Goal: Obtain resource: Download file/media

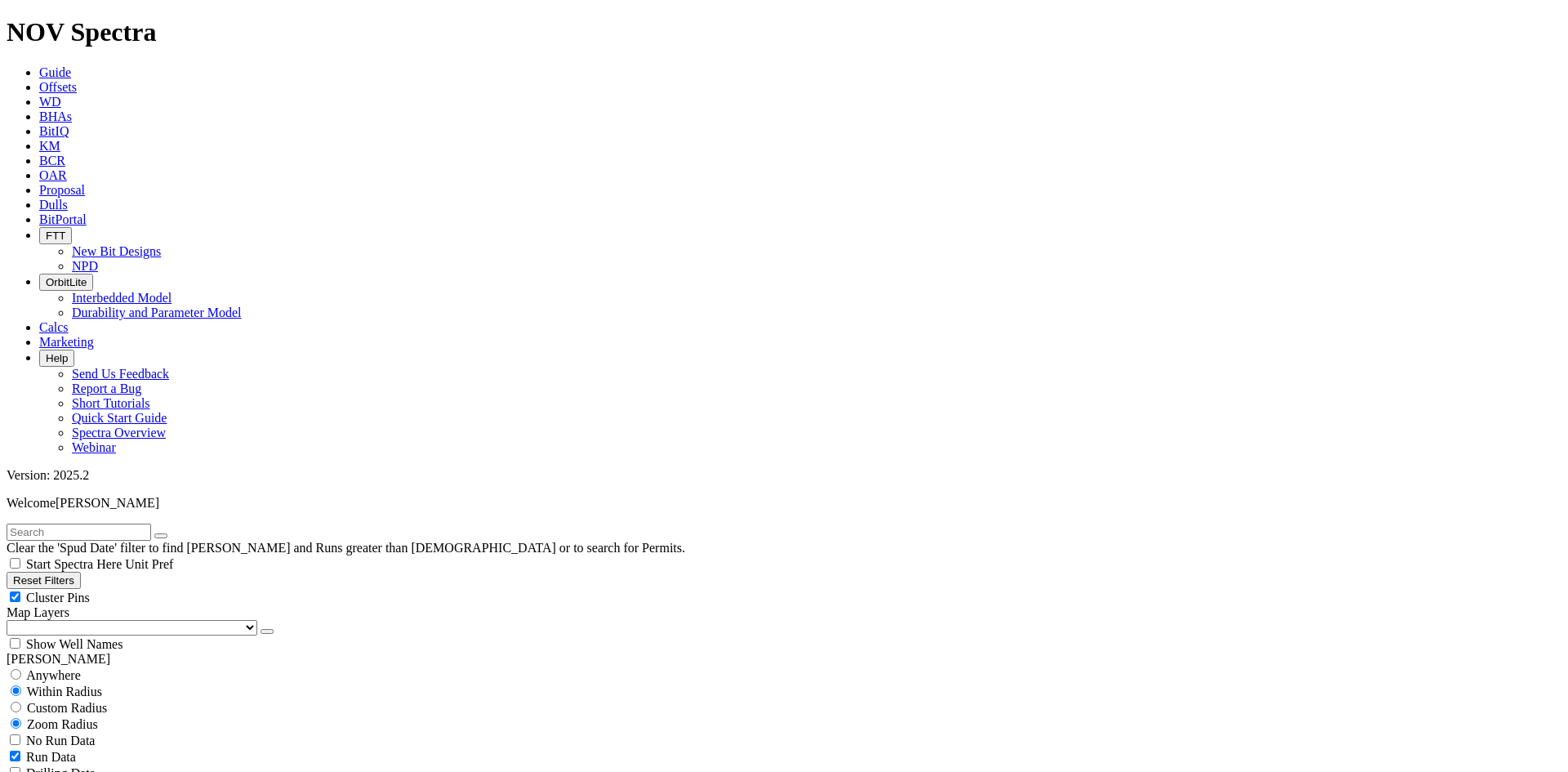
scroll to position [491, 0]
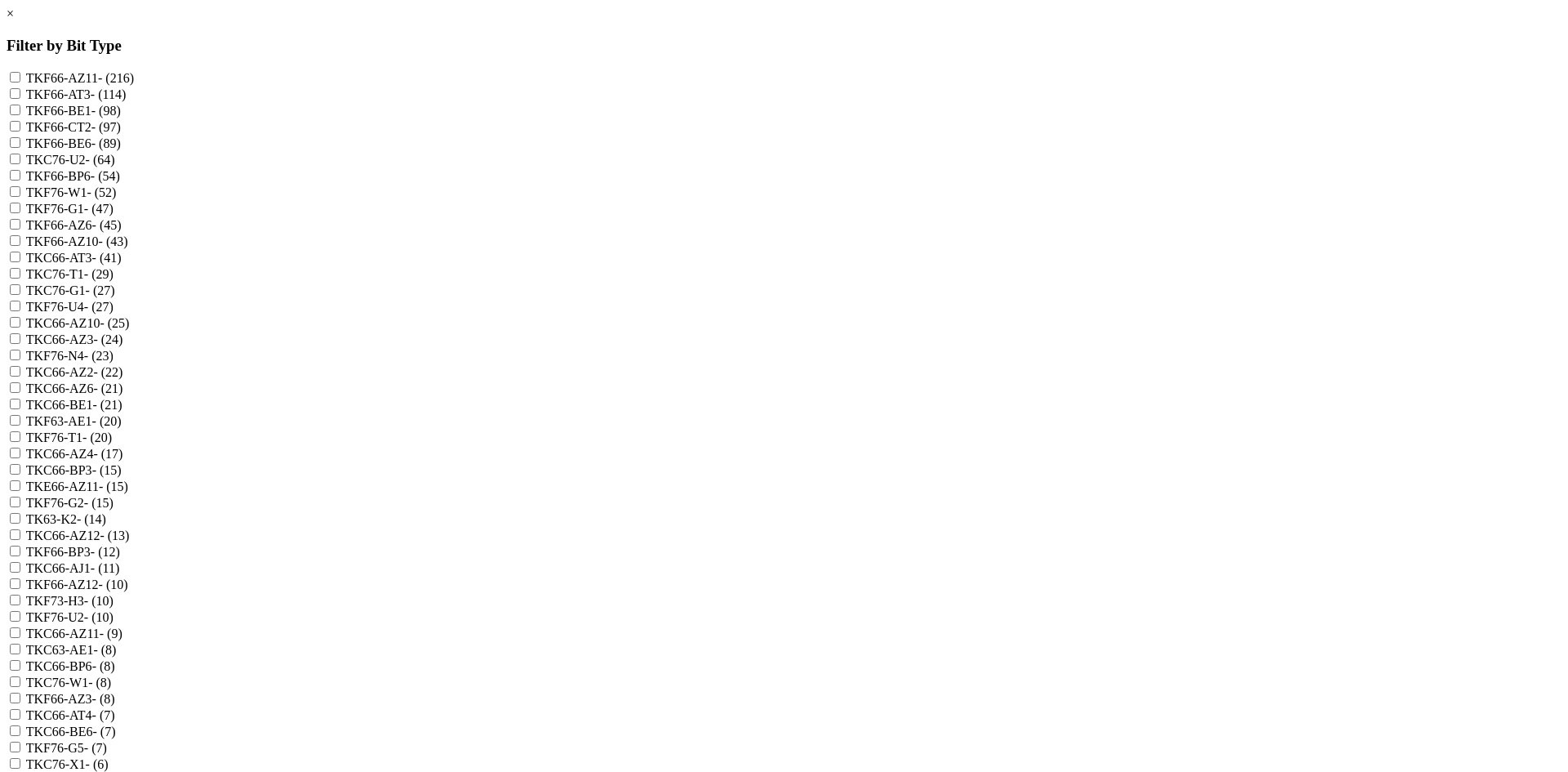
click at [20, 78] on input "TKF66-AZ11 - (216)" at bounding box center [15, 77] width 10 height 10
checkbox input "true"
click at [20, 115] on input "TKF66-BE1 - (98)" at bounding box center [15, 109] width 10 height 10
checkbox input "true"
click at [20, 148] on input "TKF66-BE6 - (89)" at bounding box center [15, 142] width 10 height 10
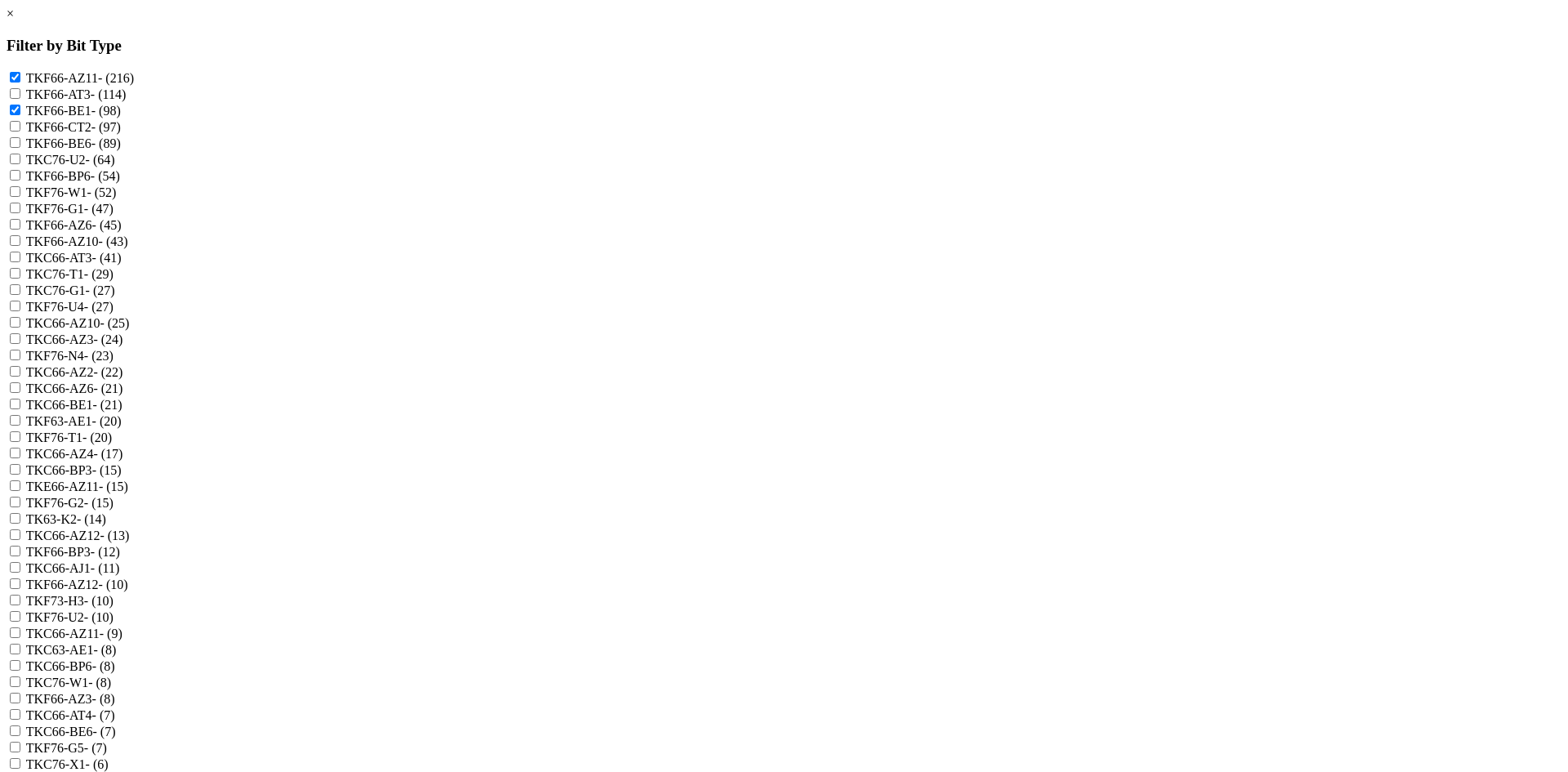
checkbox input "true"
click at [20, 246] on input "TKF66-AZ10 - (43)" at bounding box center [15, 240] width 10 height 10
checkbox input "true"
click at [20, 328] on input "TKC66-AZ10 - (25)" at bounding box center [15, 322] width 10 height 10
checkbox input "true"
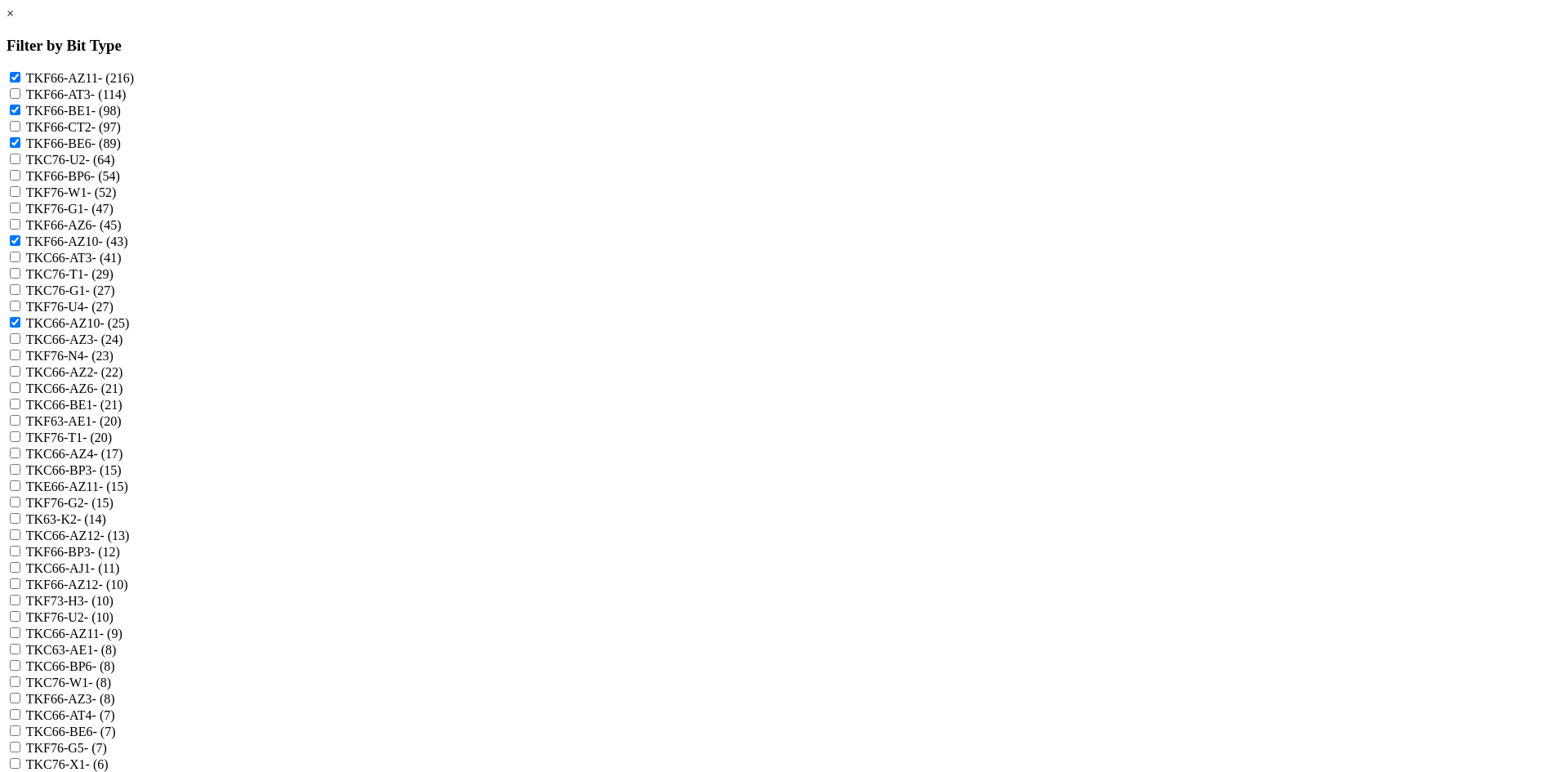
click at [20, 409] on input "TKC66-BE1 - (21)" at bounding box center [15, 404] width 10 height 10
checkbox input "true"
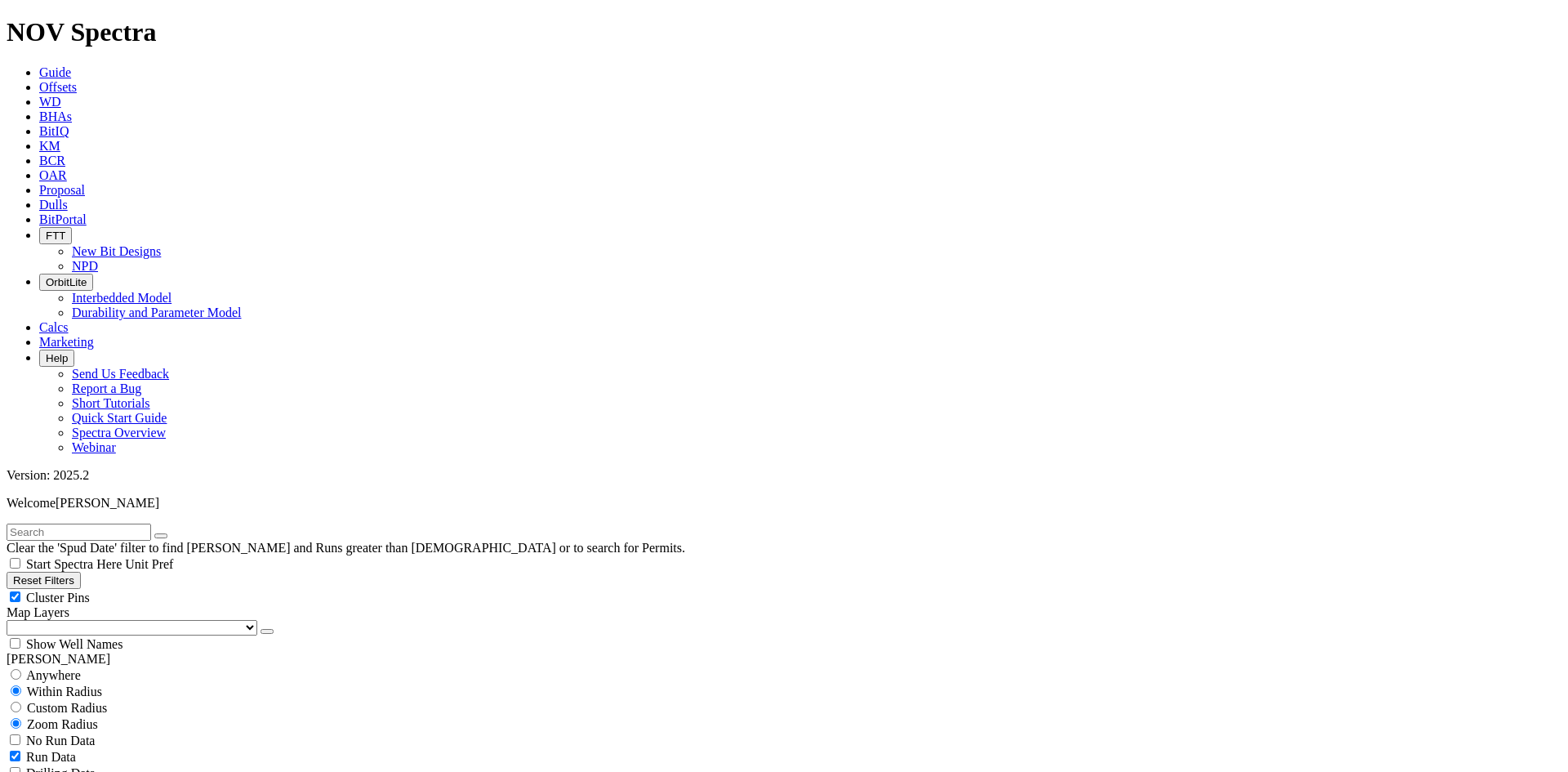
scroll to position [136, 0]
